Goal: Entertainment & Leisure: Consume media (video, audio)

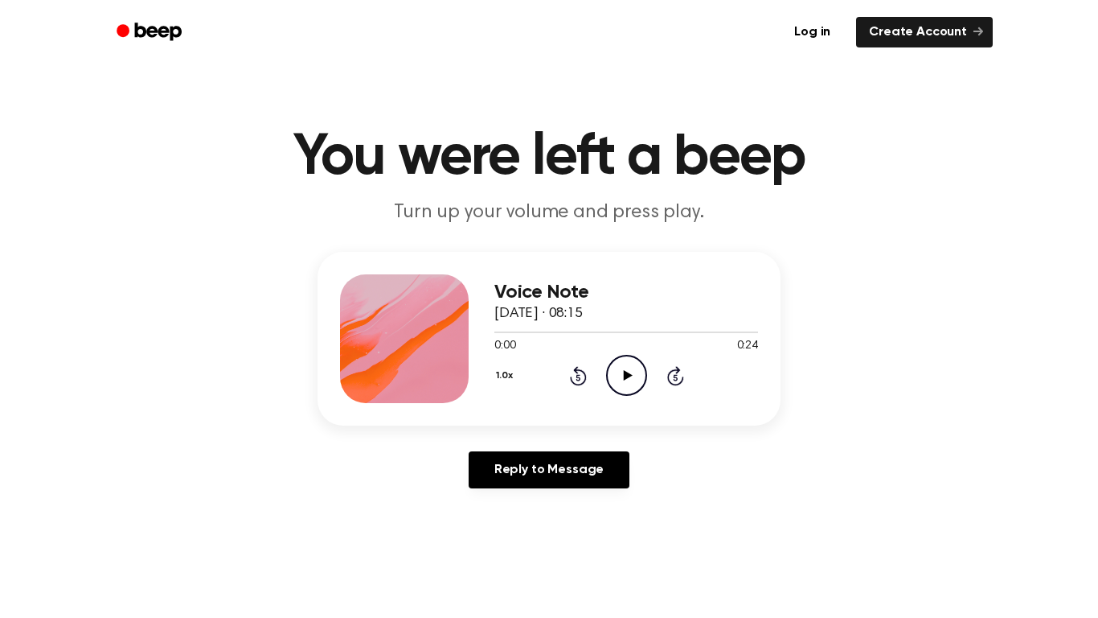
click at [622, 362] on icon "Play Audio" at bounding box center [626, 375] width 41 height 41
click at [622, 362] on icon "Pause Audio" at bounding box center [626, 375] width 41 height 41
click at [573, 374] on icon "Rewind 5 seconds" at bounding box center [578, 375] width 18 height 21
click at [625, 384] on icon "Play Audio" at bounding box center [626, 375] width 41 height 41
click at [622, 388] on icon "Play Audio" at bounding box center [626, 375] width 41 height 41
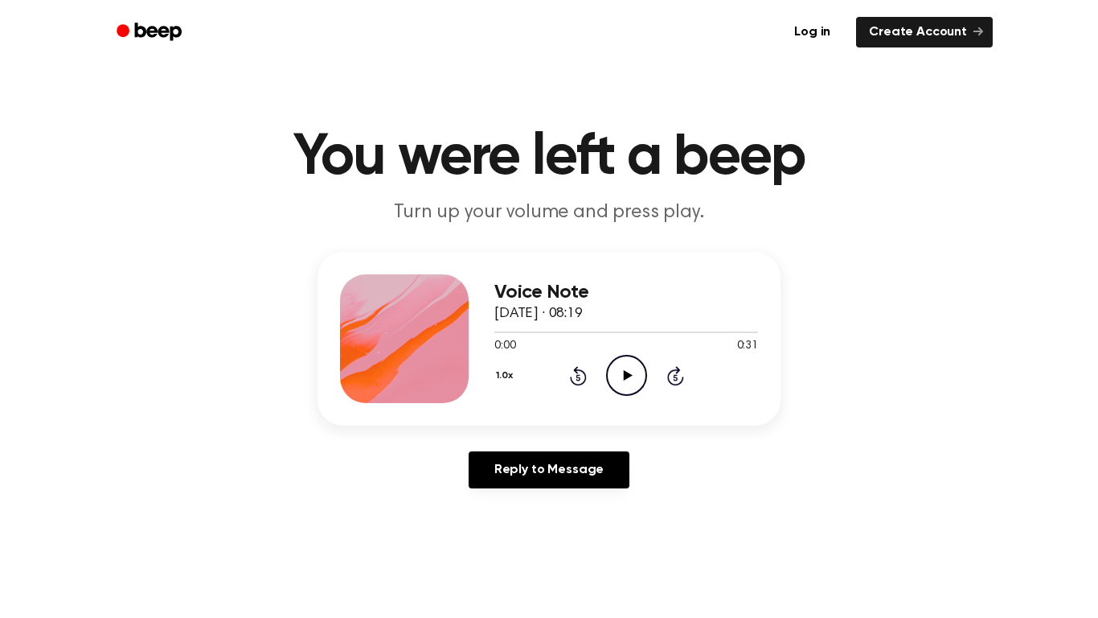
click at [616, 377] on icon "Play Audio" at bounding box center [626, 375] width 41 height 41
click at [632, 361] on icon "Play Audio" at bounding box center [626, 375] width 41 height 41
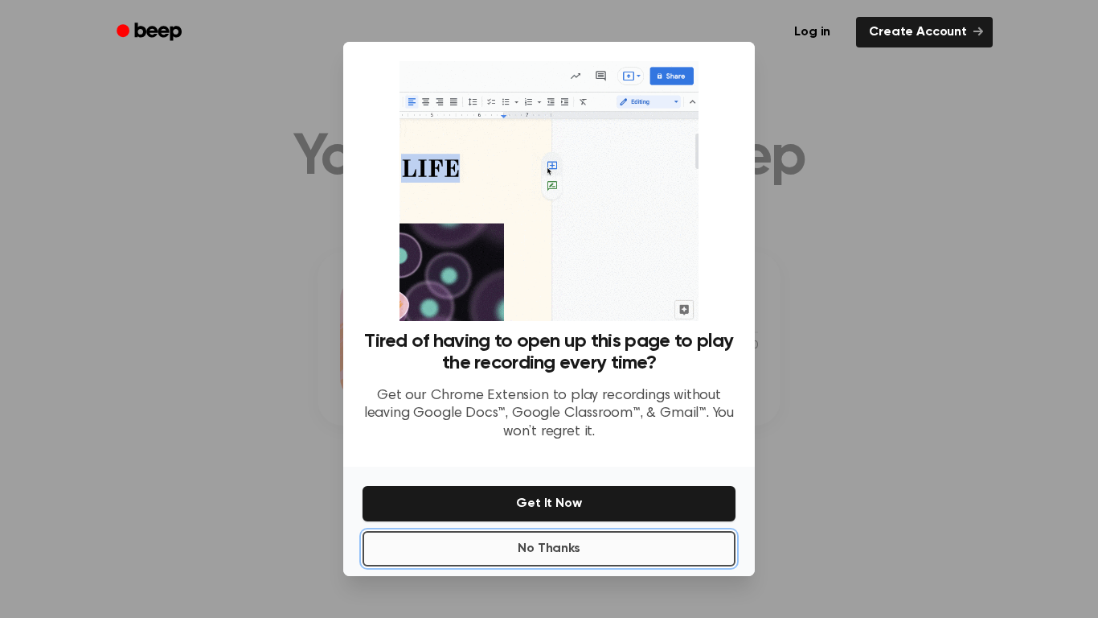
click at [579, 539] on button "No Thanks" at bounding box center [549, 548] width 373 height 35
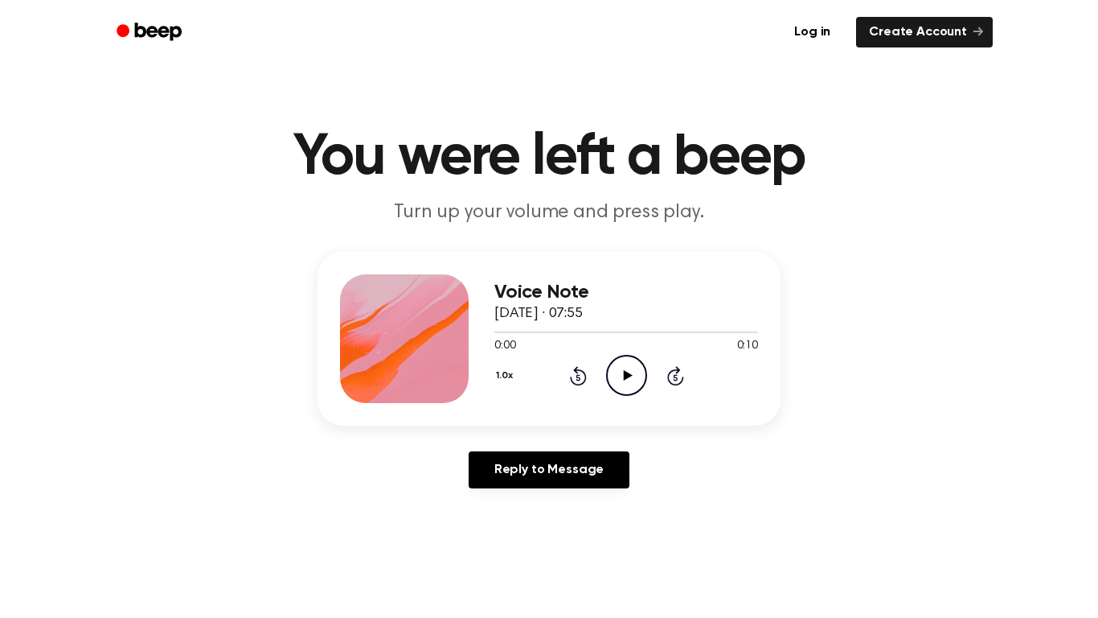
click at [631, 359] on icon "Play Audio" at bounding box center [626, 375] width 41 height 41
click at [613, 370] on icon "Play Audio" at bounding box center [626, 375] width 41 height 41
